Goal: Check status: Check status

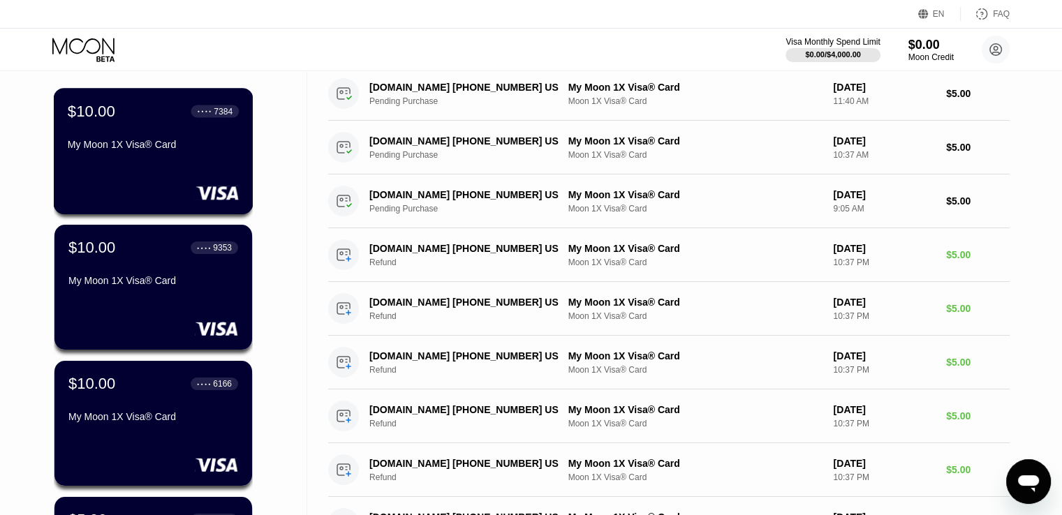
scroll to position [209, 0]
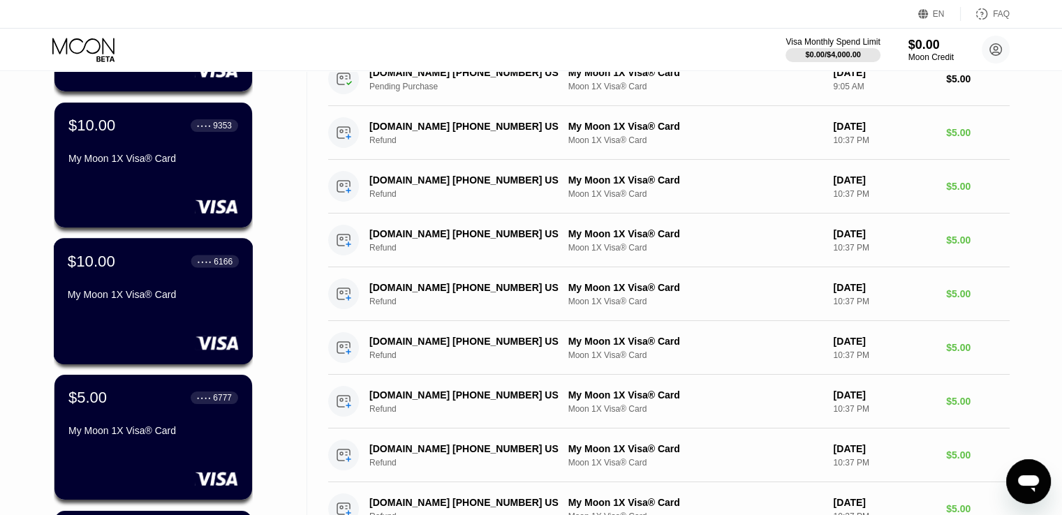
click at [112, 299] on div "My Moon 1X Visa® Card" at bounding box center [153, 294] width 171 height 11
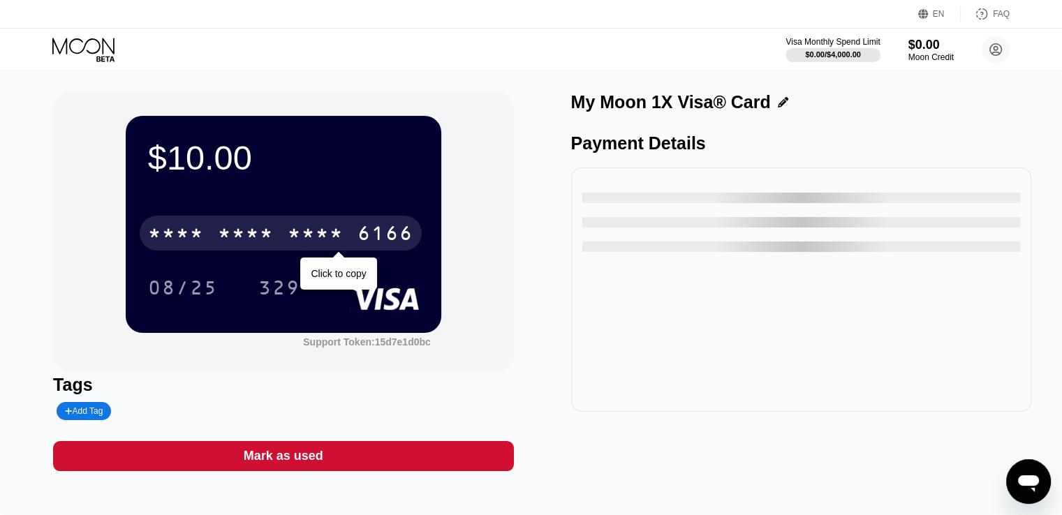
click at [251, 236] on div "* * * *" at bounding box center [246, 235] width 56 height 22
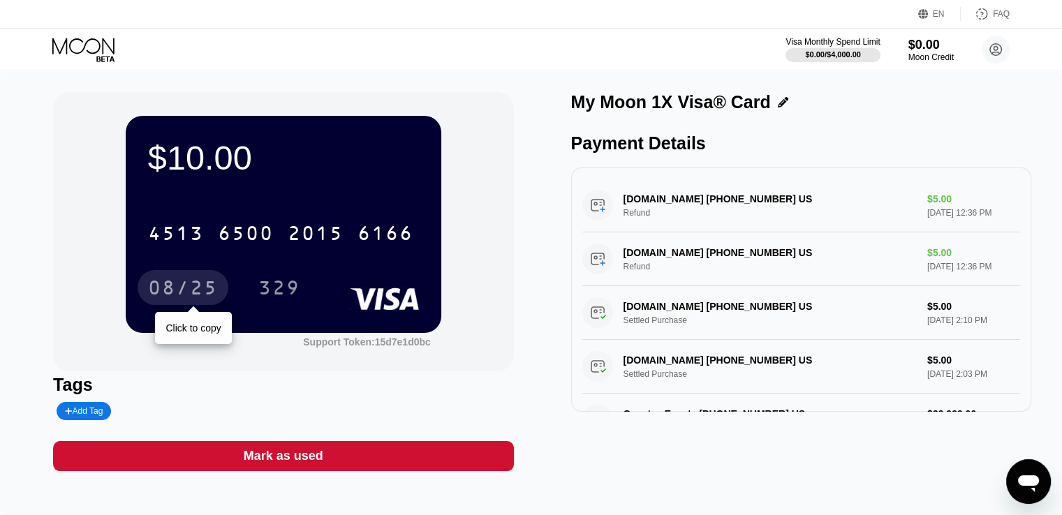
click at [179, 291] on div "08/25" at bounding box center [183, 290] width 70 height 22
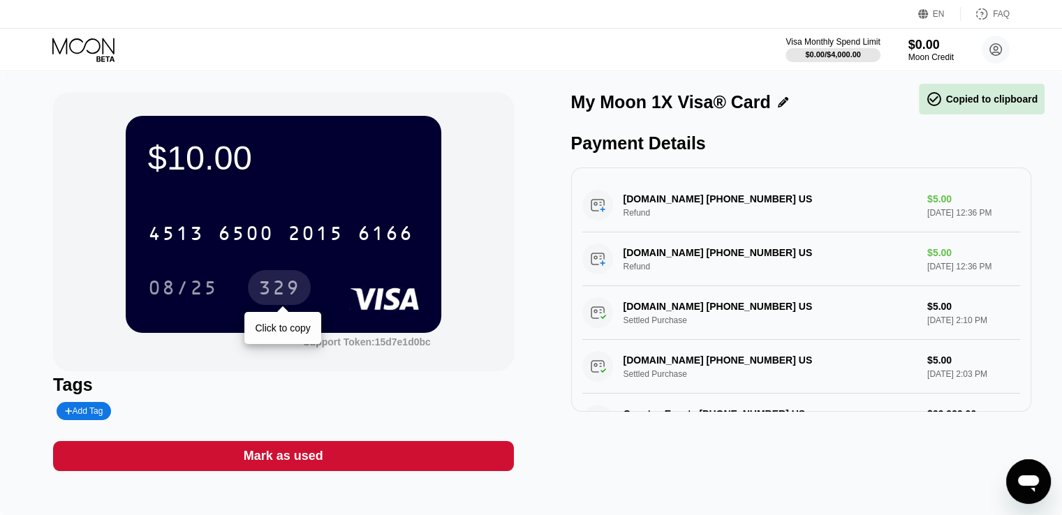
click at [274, 285] on div "329" at bounding box center [279, 290] width 42 height 22
